Goal: Transaction & Acquisition: Purchase product/service

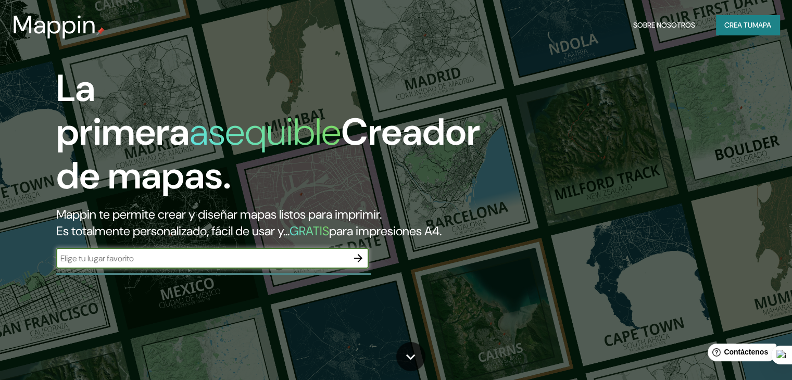
click at [125, 265] on input "text" at bounding box center [202, 259] width 292 height 12
click at [744, 20] on font "Crea tu" at bounding box center [738, 24] width 28 height 9
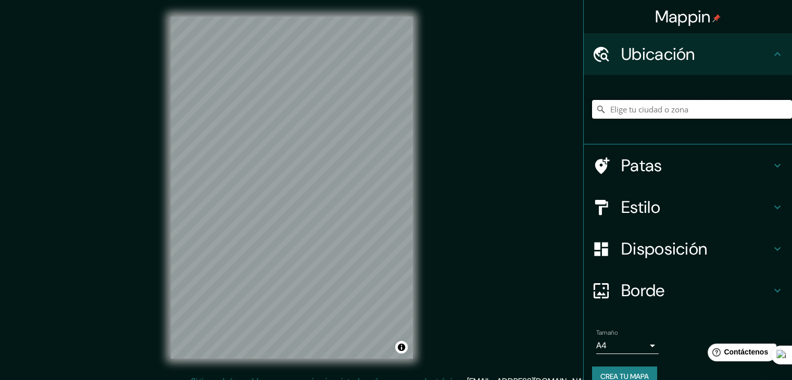
click at [650, 108] on input "Elige tu ciudad o zona" at bounding box center [692, 109] width 200 height 19
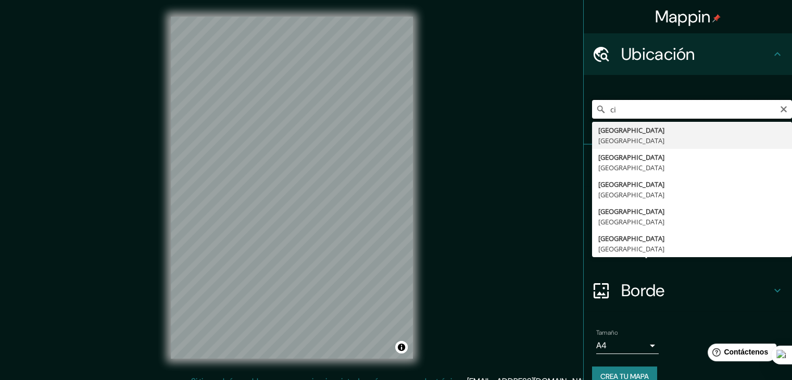
type input "c"
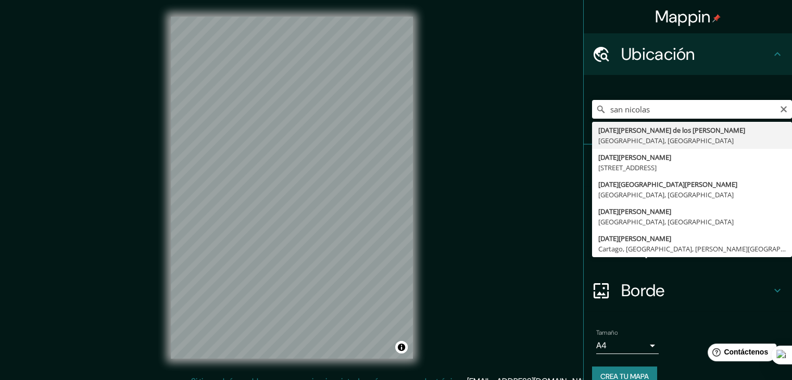
type input "[DATE][GEOGRAPHIC_DATA][PERSON_NAME][PERSON_NAME], [GEOGRAPHIC_DATA], [GEOGRAPH…"
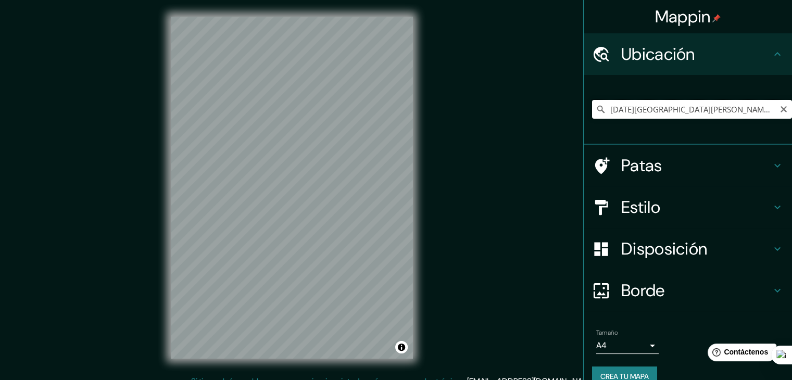
click at [771, 108] on input "[DATE][GEOGRAPHIC_DATA][PERSON_NAME][PERSON_NAME], [GEOGRAPHIC_DATA], [GEOGRAPH…" at bounding box center [692, 109] width 200 height 19
click at [781, 111] on icon "Claro" at bounding box center [784, 109] width 6 height 6
click at [754, 109] on input "Elige tu ciudad o zona" at bounding box center [692, 109] width 200 height 19
click at [635, 109] on input "Elige tu ciudad o zona" at bounding box center [692, 109] width 200 height 19
paste input "PP5M+WHX [DATE][GEOGRAPHIC_DATA][PERSON_NAME][PERSON_NAME], [GEOGRAPHIC_DATA]"
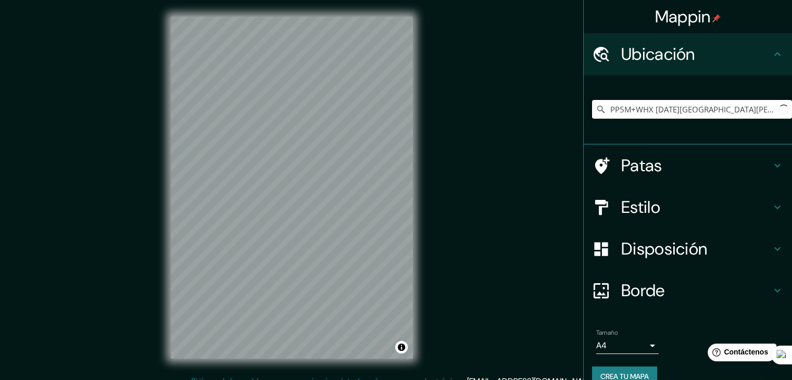
scroll to position [0, 17]
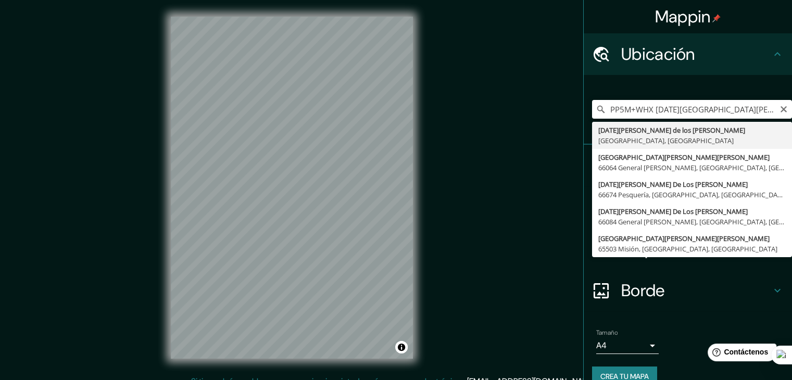
type input "[DATE][GEOGRAPHIC_DATA][PERSON_NAME][PERSON_NAME], [GEOGRAPHIC_DATA], [GEOGRAPH…"
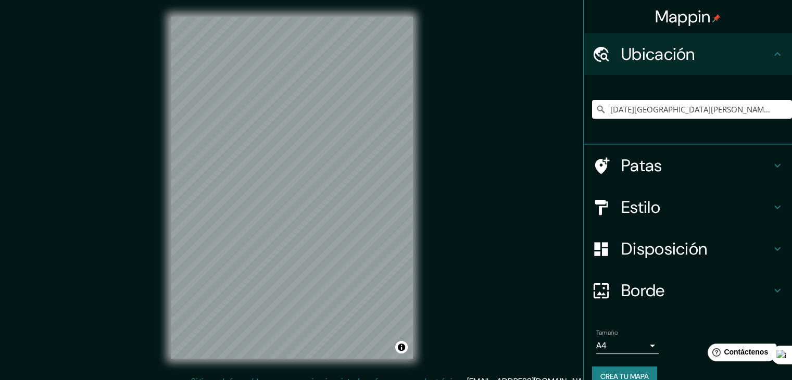
scroll to position [0, 0]
click at [660, 164] on h4 "Patas" at bounding box center [696, 165] width 150 height 21
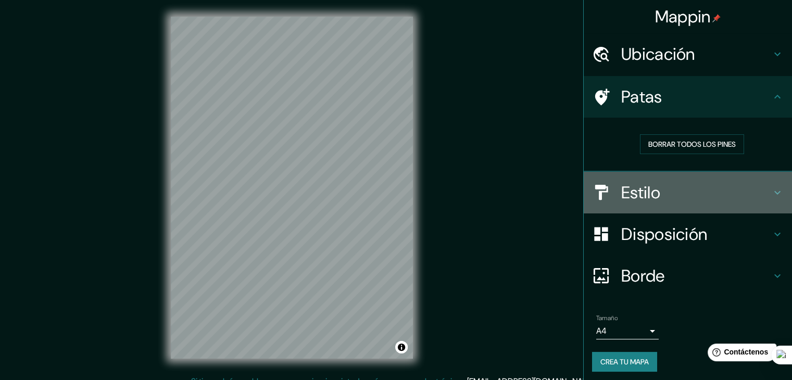
click at [668, 201] on h4 "Estilo" at bounding box center [696, 192] width 150 height 21
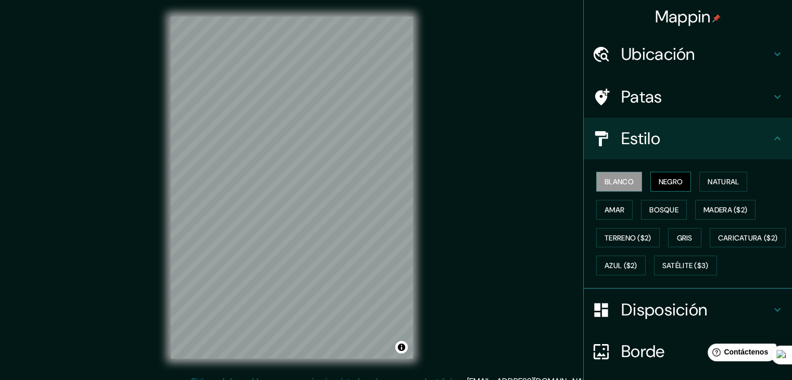
click at [665, 182] on font "Negro" at bounding box center [671, 181] width 24 height 9
click at [728, 183] on font "Natural" at bounding box center [723, 181] width 31 height 9
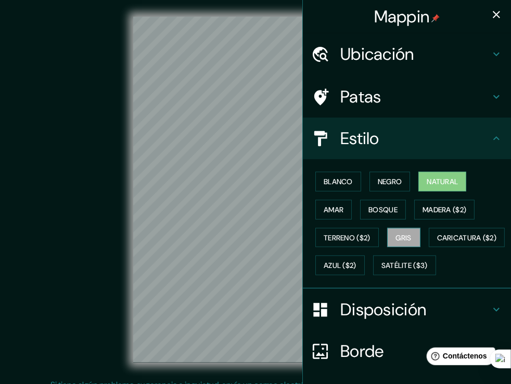
click at [398, 236] on font "Gris" at bounding box center [404, 237] width 16 height 9
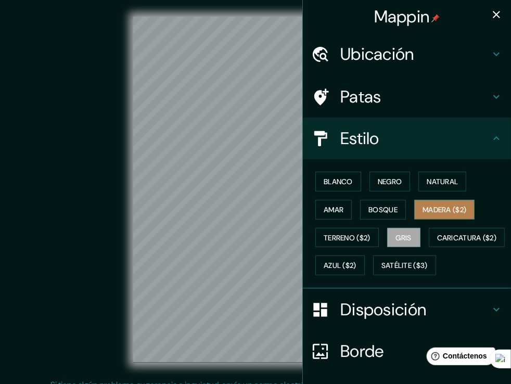
click at [428, 209] on font "Madera ($2)" at bounding box center [445, 209] width 44 height 9
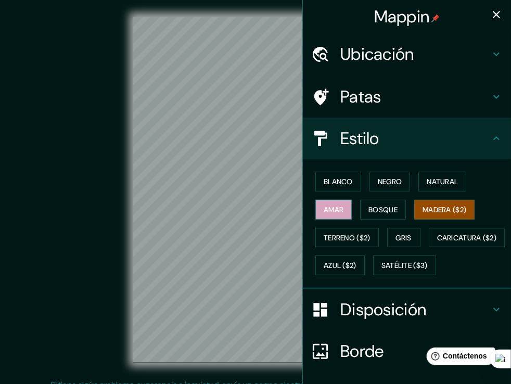
click at [337, 203] on button "Amar" at bounding box center [334, 210] width 36 height 20
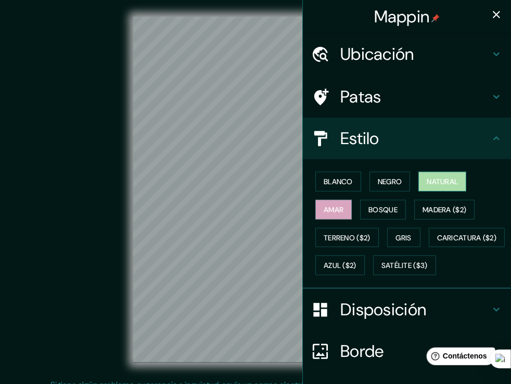
click at [433, 182] on font "Natural" at bounding box center [442, 181] width 31 height 9
click at [410, 321] on font "Disposición" at bounding box center [384, 310] width 86 height 22
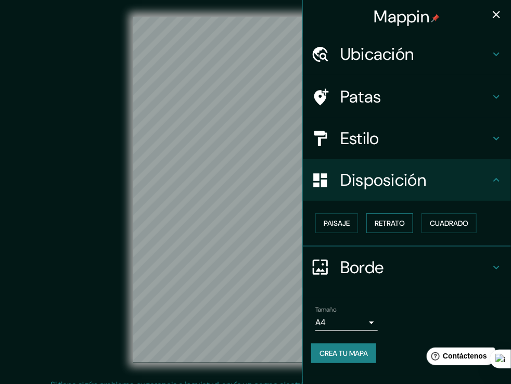
click at [398, 222] on font "Retrato" at bounding box center [390, 223] width 30 height 9
click at [337, 226] on font "Paisaje" at bounding box center [337, 223] width 26 height 9
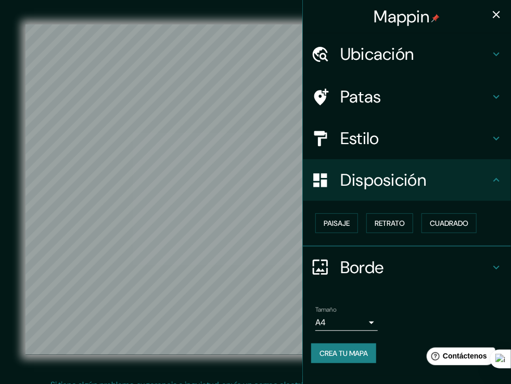
click at [349, 267] on font "Borde" at bounding box center [363, 268] width 44 height 22
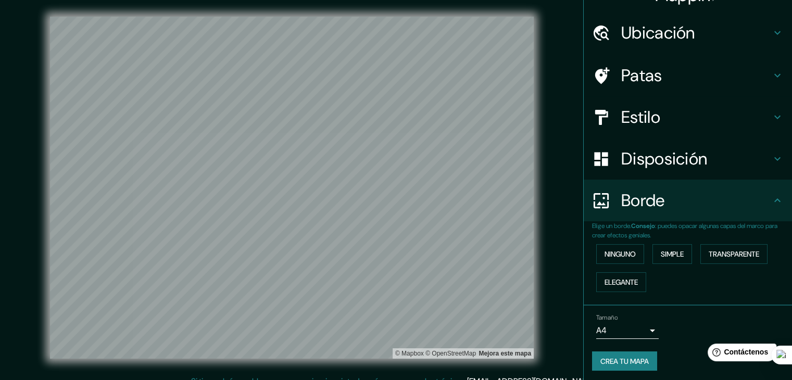
scroll to position [23, 0]
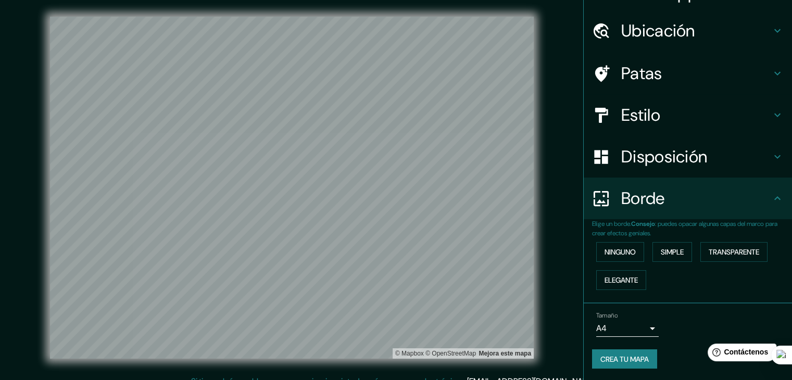
click at [629, 328] on body "Mappin Ubicación [DATE][GEOGRAPHIC_DATA][PERSON_NAME][PERSON_NAME], [GEOGRAPHIC…" at bounding box center [396, 190] width 792 height 380
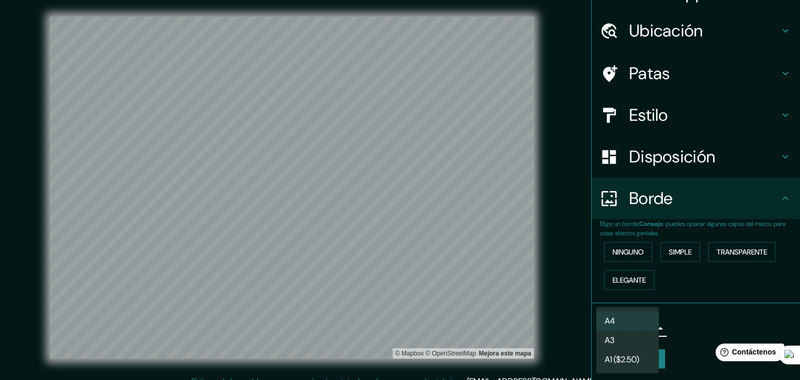
click at [621, 323] on li "A4" at bounding box center [627, 320] width 62 height 19
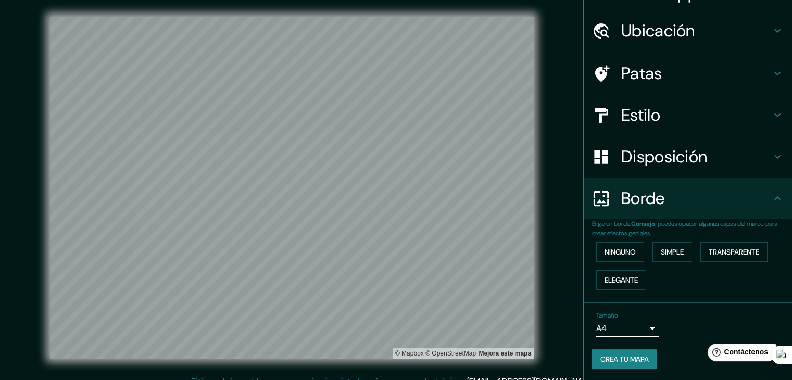
click at [621, 73] on font "Patas" at bounding box center [641, 73] width 41 height 22
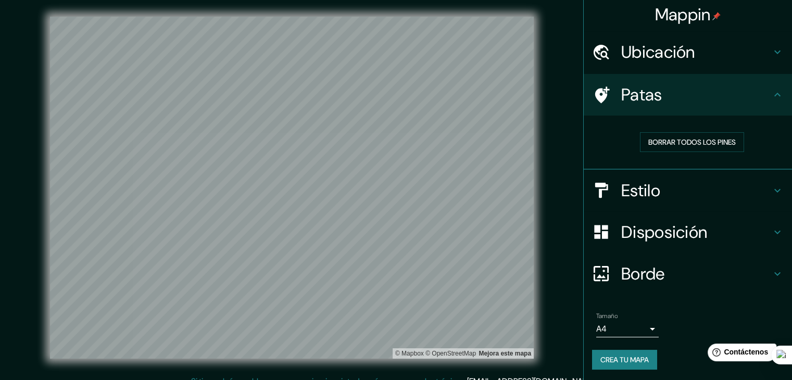
scroll to position [3, 0]
click at [627, 58] on font "Ubicación" at bounding box center [658, 52] width 74 height 22
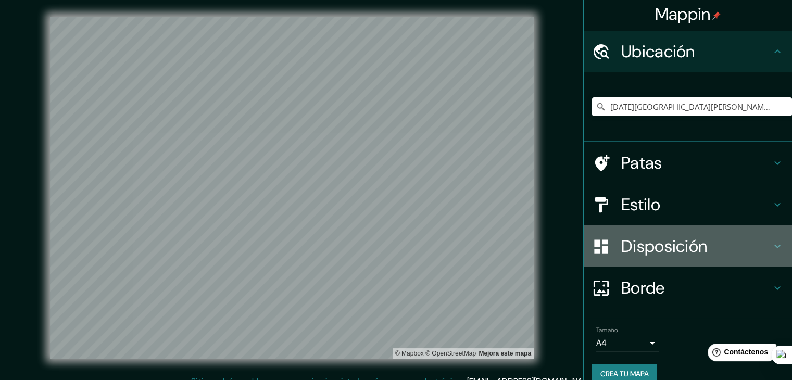
click at [654, 257] on div "Disposición" at bounding box center [688, 247] width 208 height 42
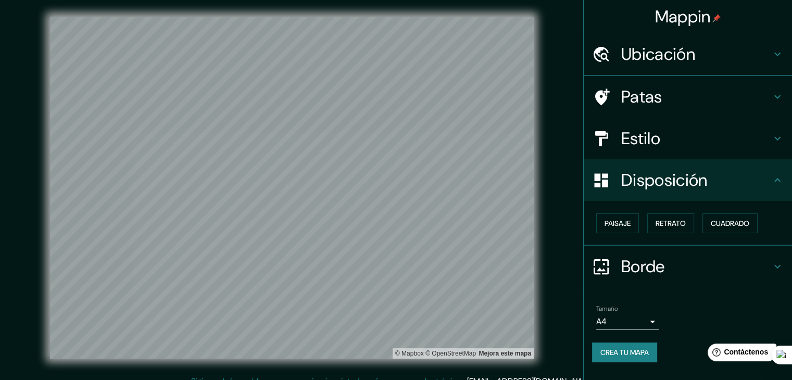
scroll to position [0, 0]
click at [629, 223] on font "Paisaje" at bounding box center [618, 223] width 26 height 9
click at [627, 130] on font "Estilo" at bounding box center [640, 139] width 39 height 22
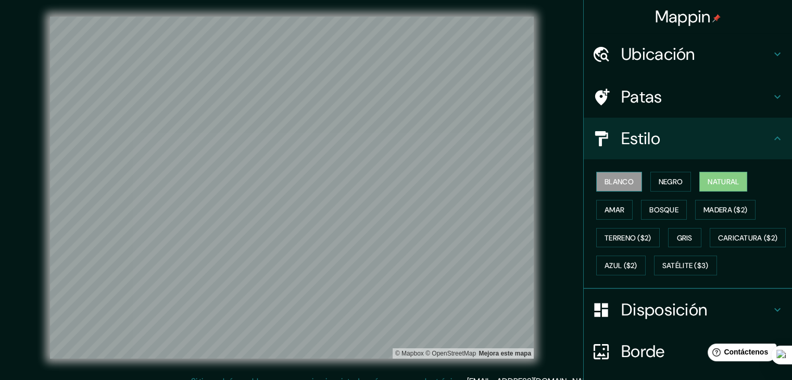
click at [622, 178] on font "Blanco" at bounding box center [619, 181] width 29 height 9
click at [661, 187] on font "Negro" at bounding box center [671, 182] width 24 height 14
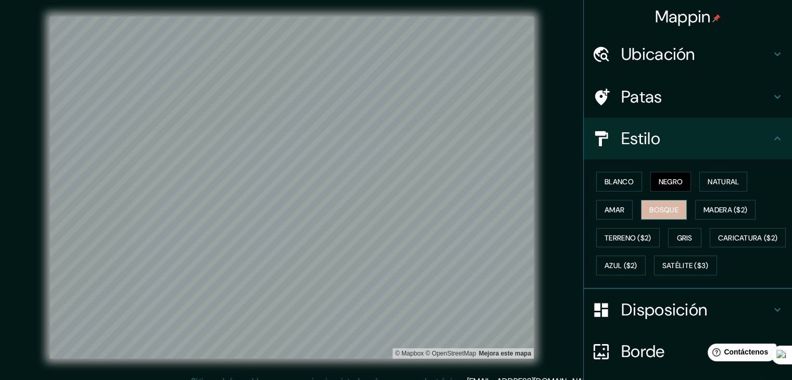
click at [663, 204] on font "Bosque" at bounding box center [663, 210] width 29 height 14
click at [719, 207] on font "Madera ($2)" at bounding box center [726, 209] width 44 height 9
click at [537, 182] on div "© Mapbox © OpenStreetMap Mejora este mapa" at bounding box center [291, 188] width 713 height 342
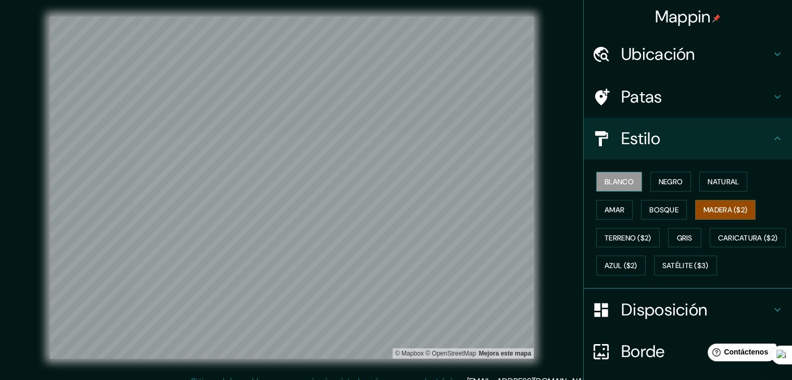
click at [627, 178] on button "Blanco" at bounding box center [619, 182] width 46 height 20
click at [725, 177] on font "Natural" at bounding box center [723, 181] width 31 height 9
